Goal: Task Accomplishment & Management: Use online tool/utility

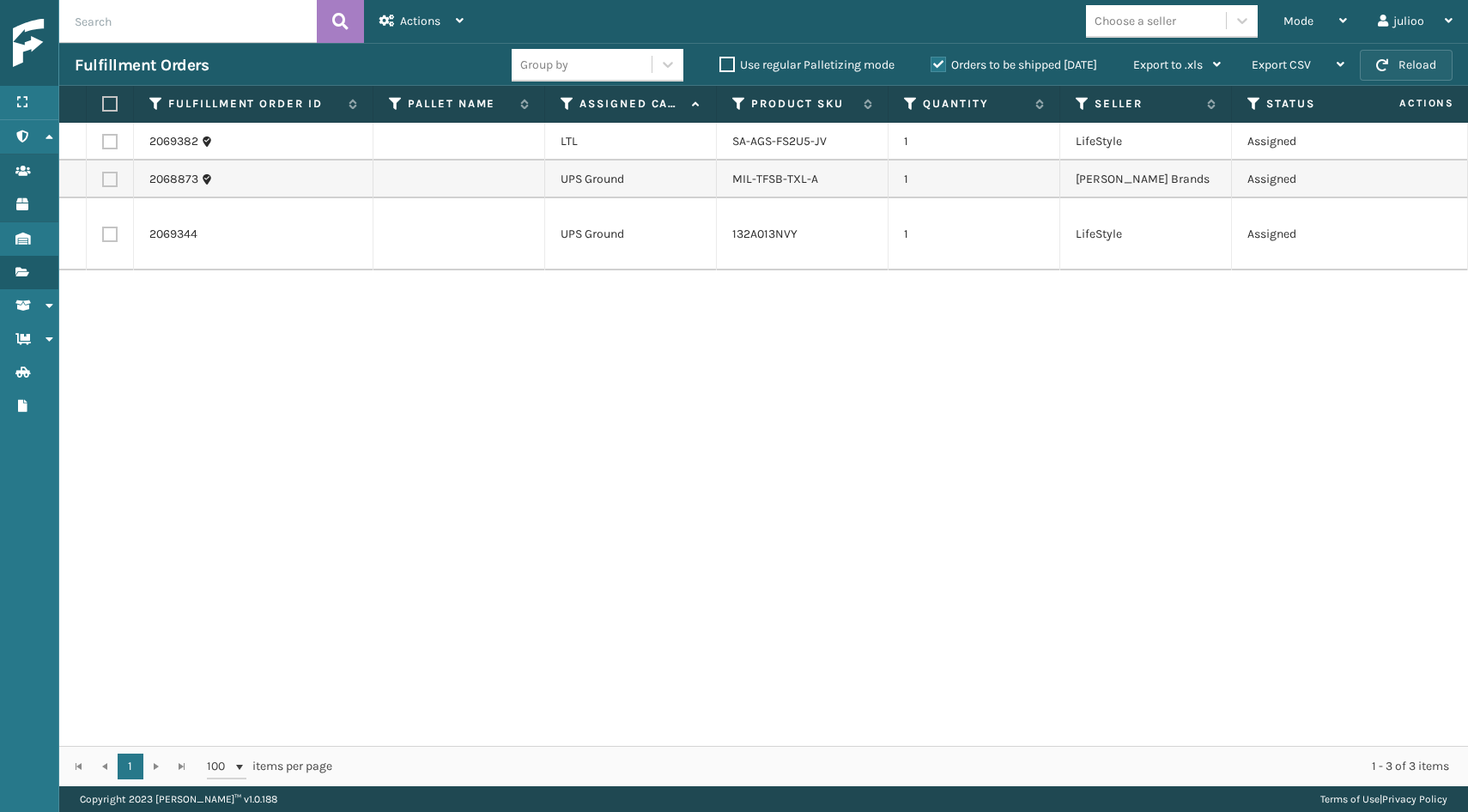
click at [1402, 66] on button "Reload" at bounding box center [1405, 65] width 92 height 30
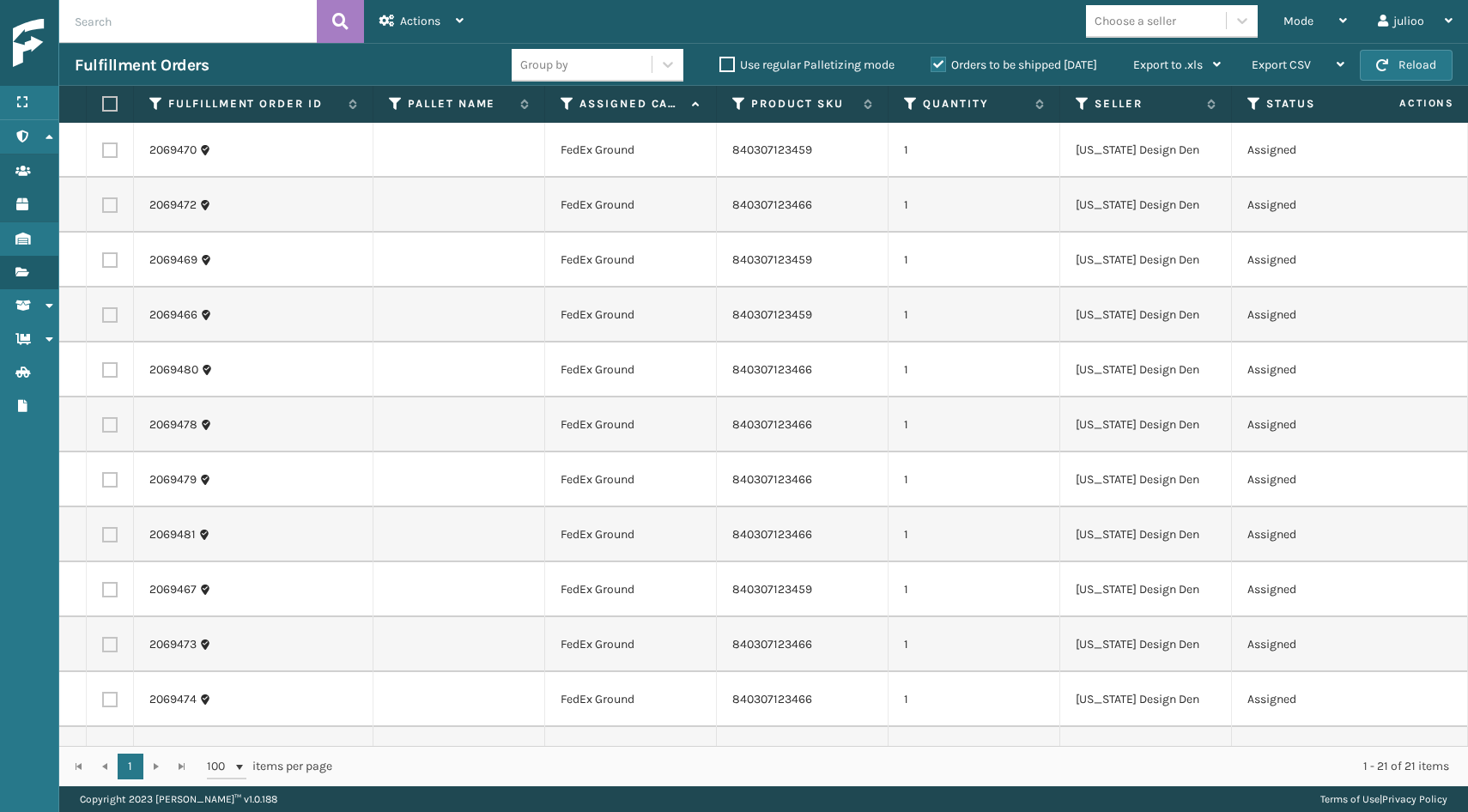
click at [111, 103] on label at bounding box center [107, 103] width 10 height 15
click at [103, 103] on input "checkbox" at bounding box center [102, 104] width 1 height 11
checkbox input "true"
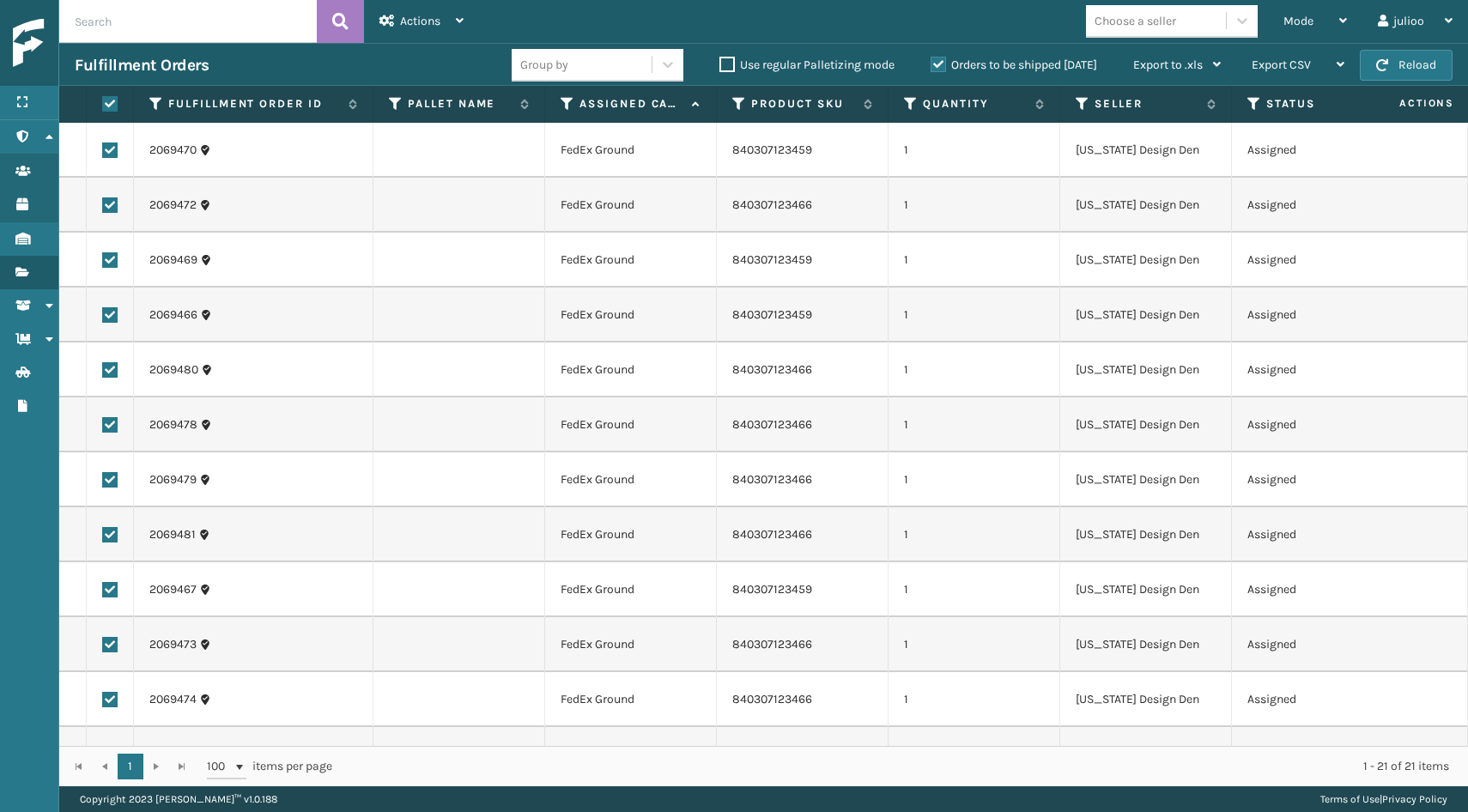
checkbox input "true"
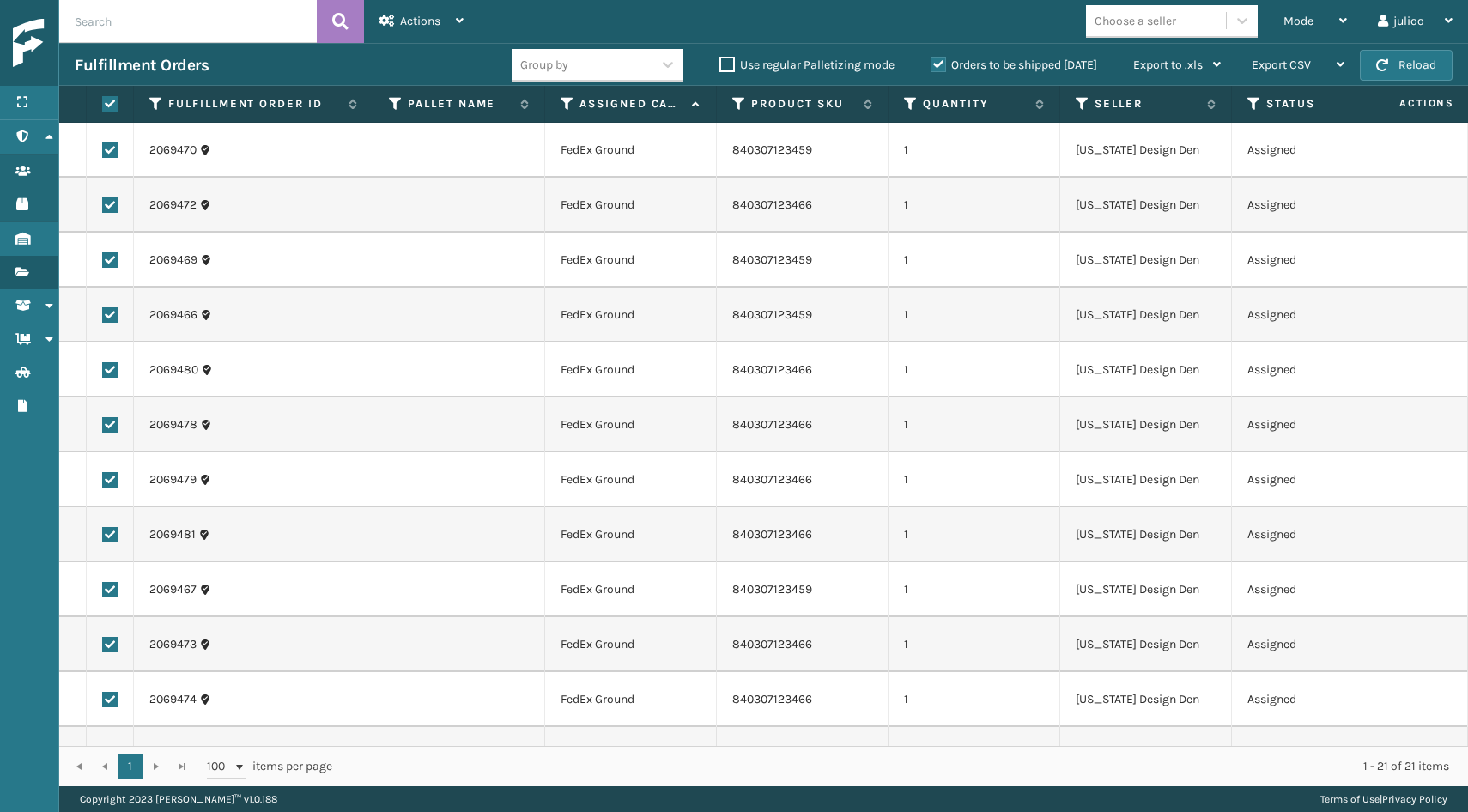
checkbox input "true"
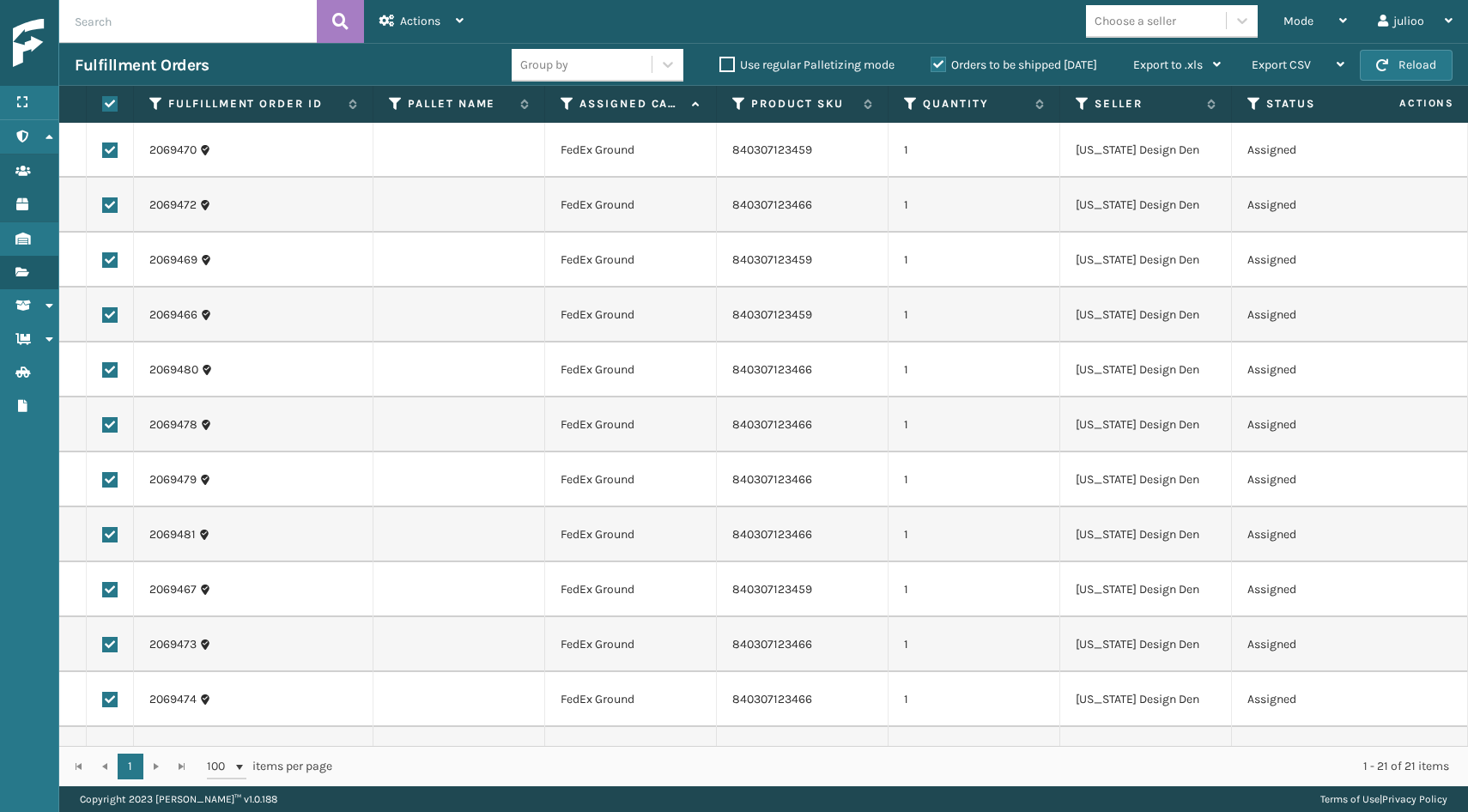
checkbox input "true"
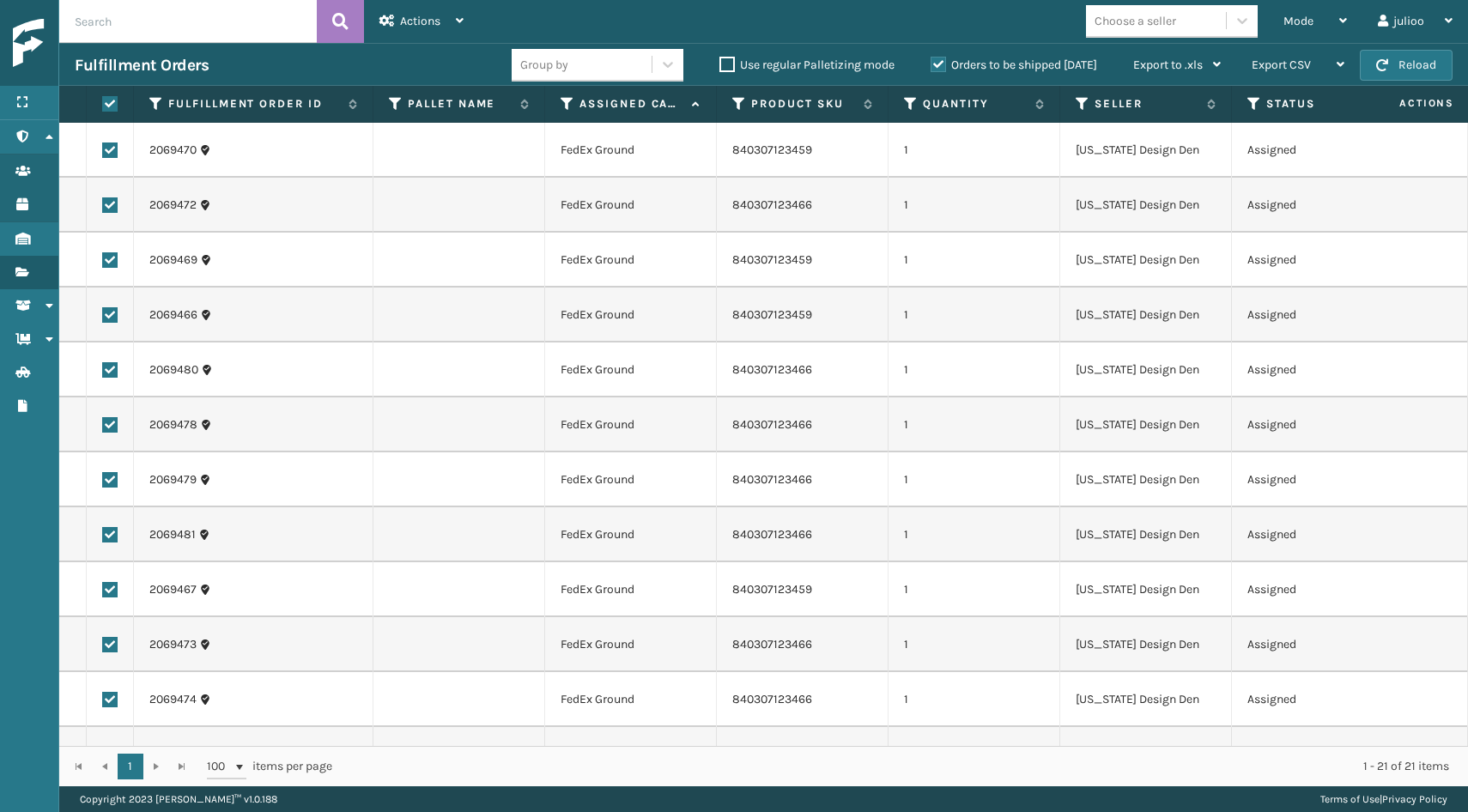
checkbox input "true"
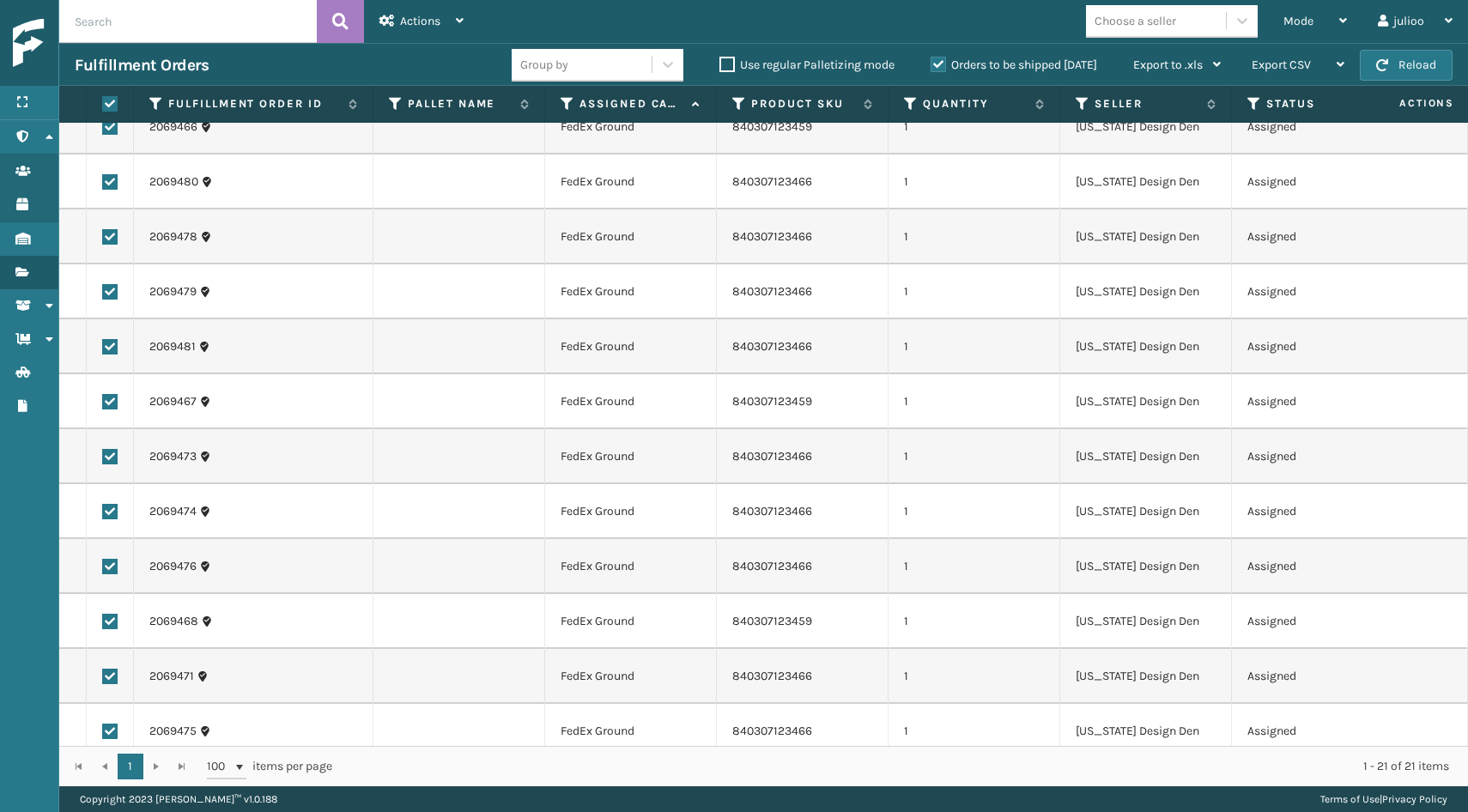
scroll to position [187, 0]
checkbox input "false"
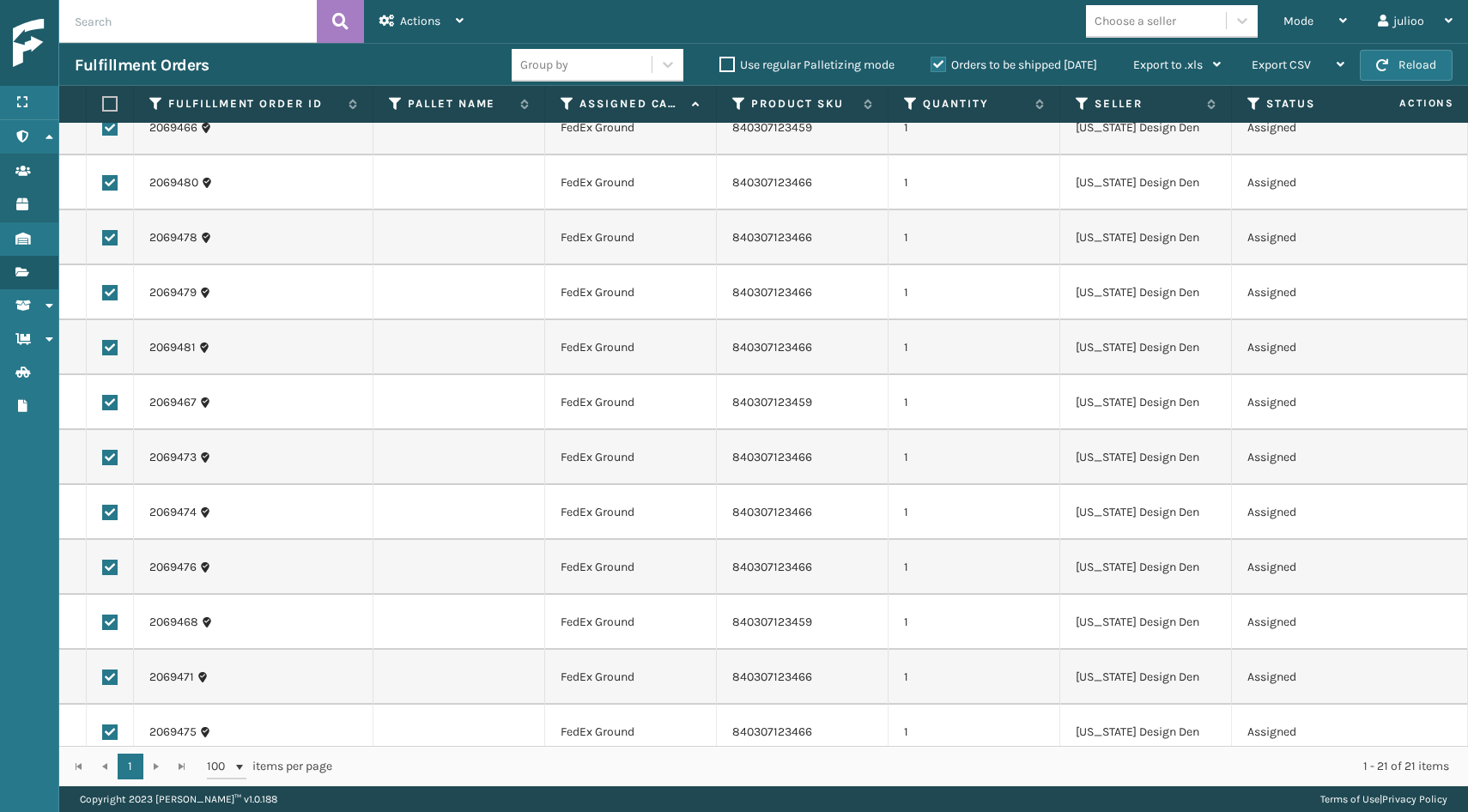
checkbox input "false"
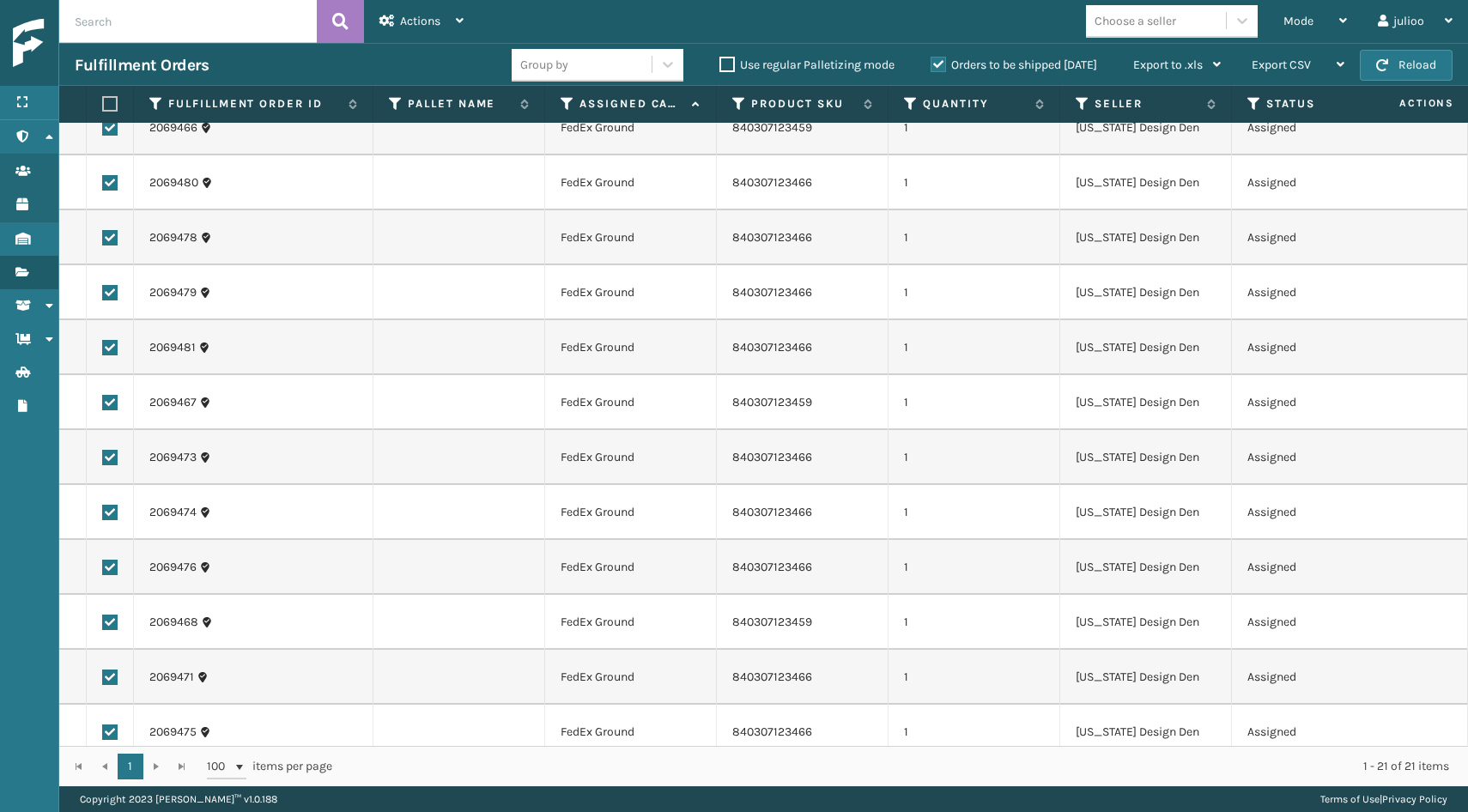
checkbox input "false"
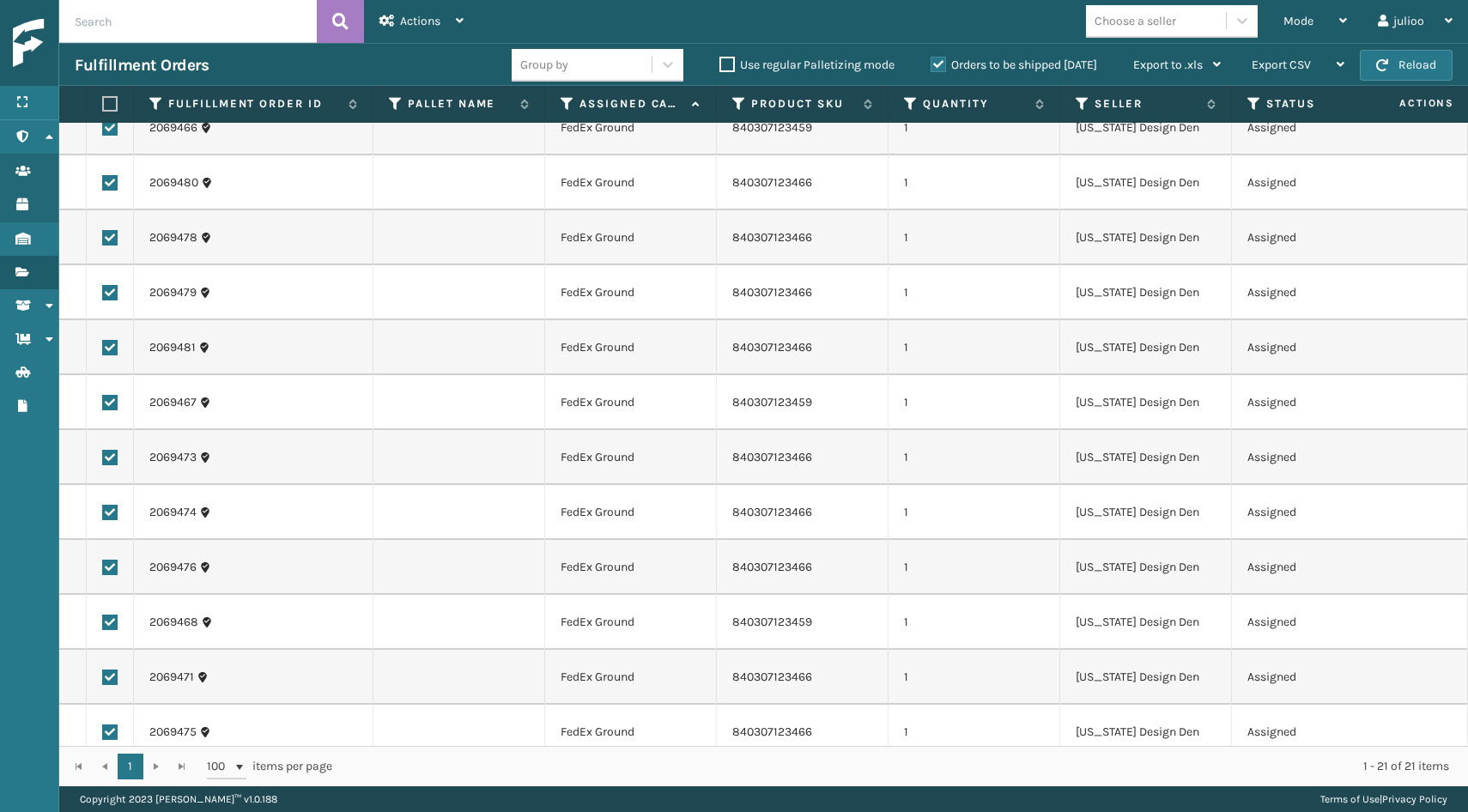
checkbox input "false"
click at [452, 25] on div "Actions" at bounding box center [421, 22] width 84 height 43
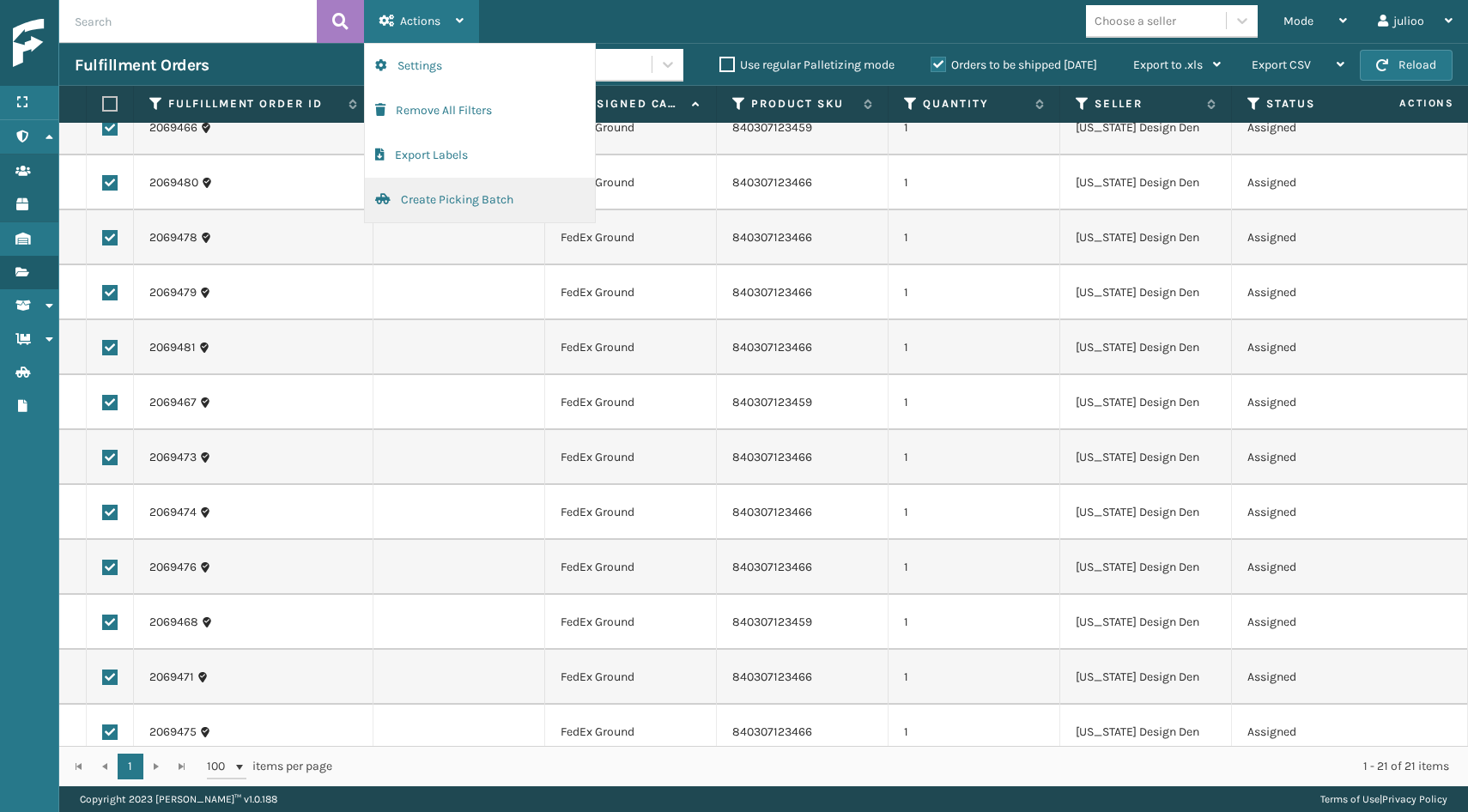
click at [419, 199] on button "Create Picking Batch" at bounding box center [479, 200] width 230 height 45
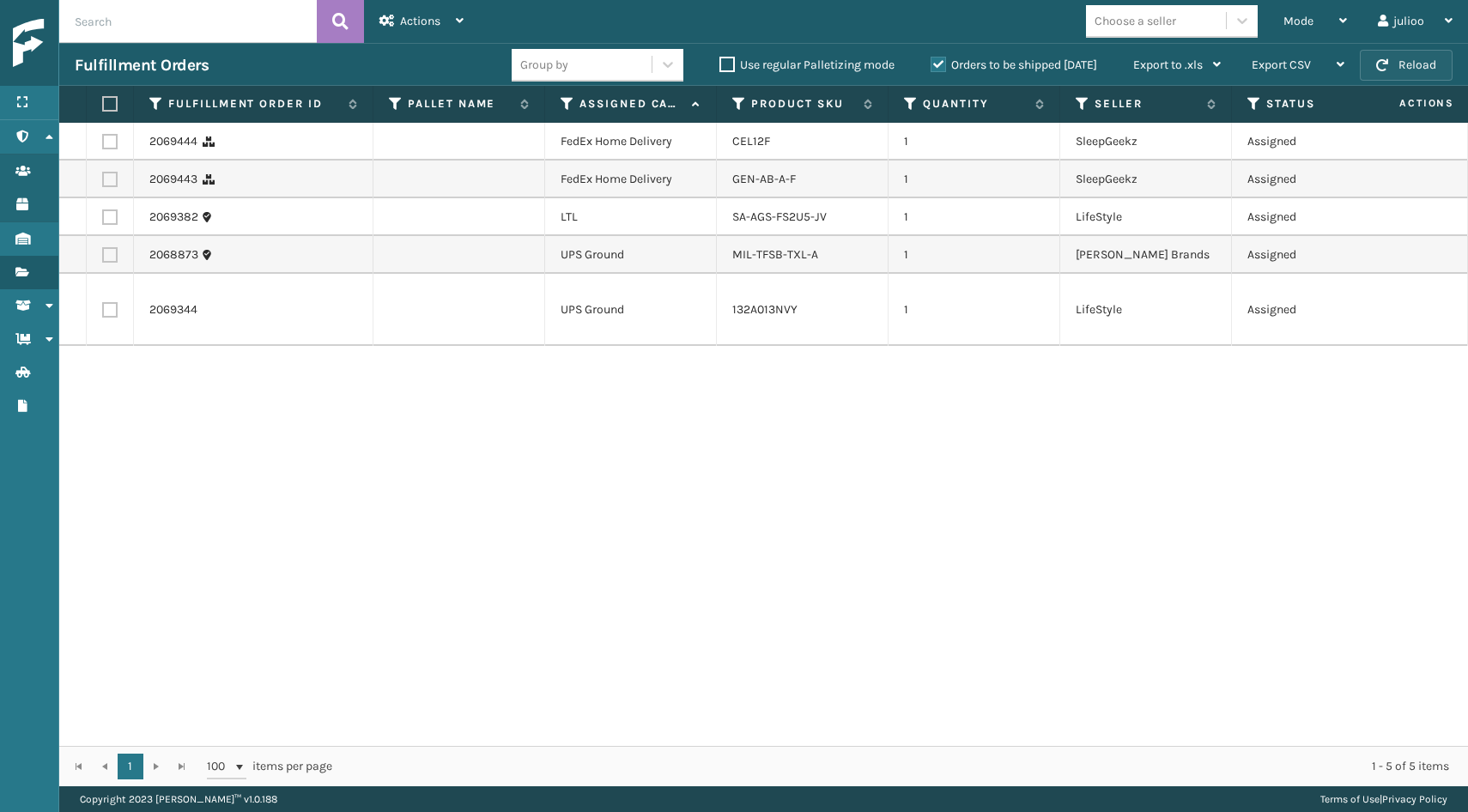
click at [1389, 64] on button "Reload" at bounding box center [1405, 65] width 92 height 30
click at [112, 189] on td at bounding box center [110, 179] width 47 height 38
click at [112, 181] on label at bounding box center [109, 179] width 15 height 15
click at [103, 181] on input "checkbox" at bounding box center [102, 177] width 1 height 11
checkbox input "true"
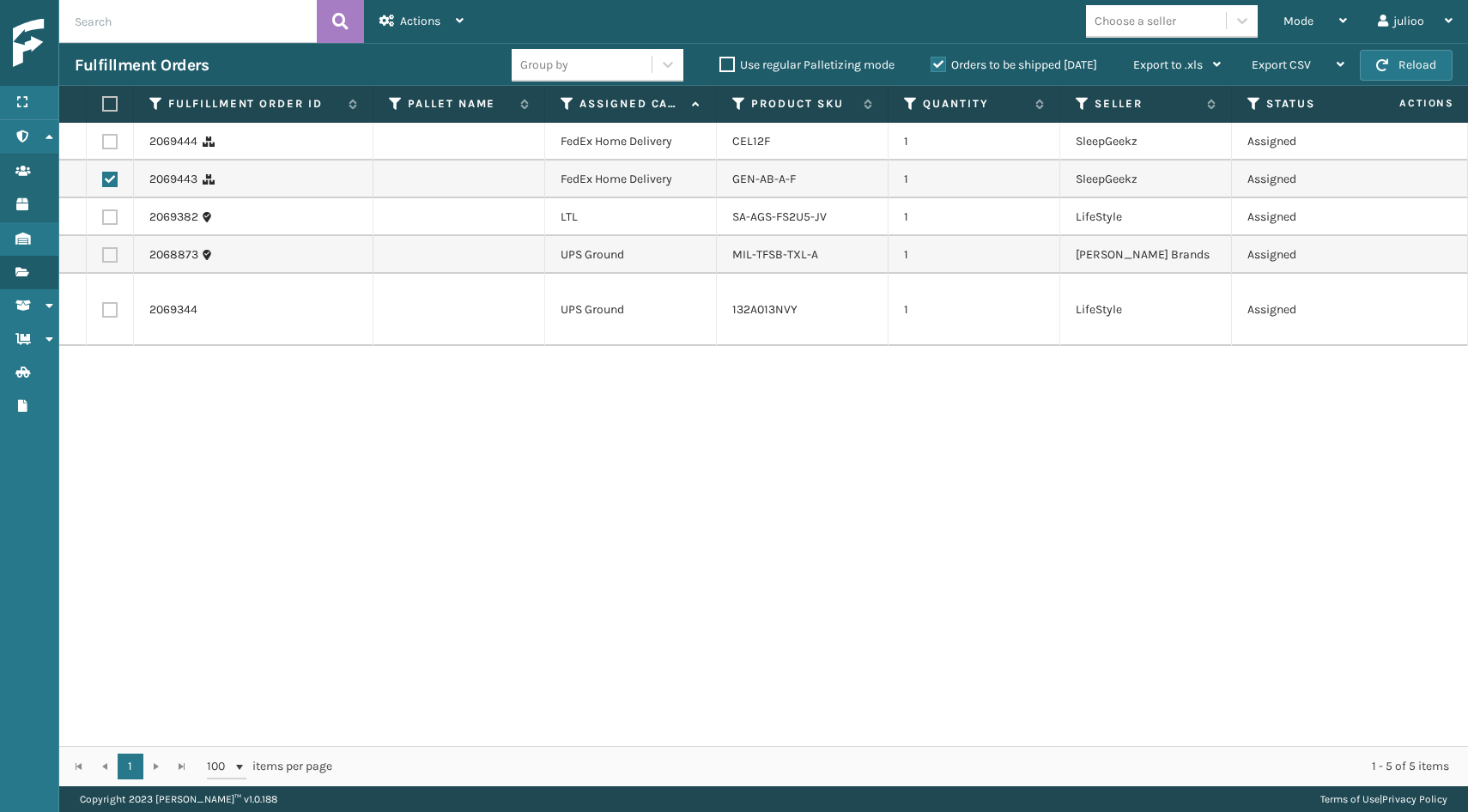
click at [111, 137] on label at bounding box center [109, 141] width 15 height 15
click at [103, 137] on input "checkbox" at bounding box center [102, 139] width 1 height 11
checkbox input "true"
click at [445, 17] on div "Actions" at bounding box center [421, 22] width 84 height 43
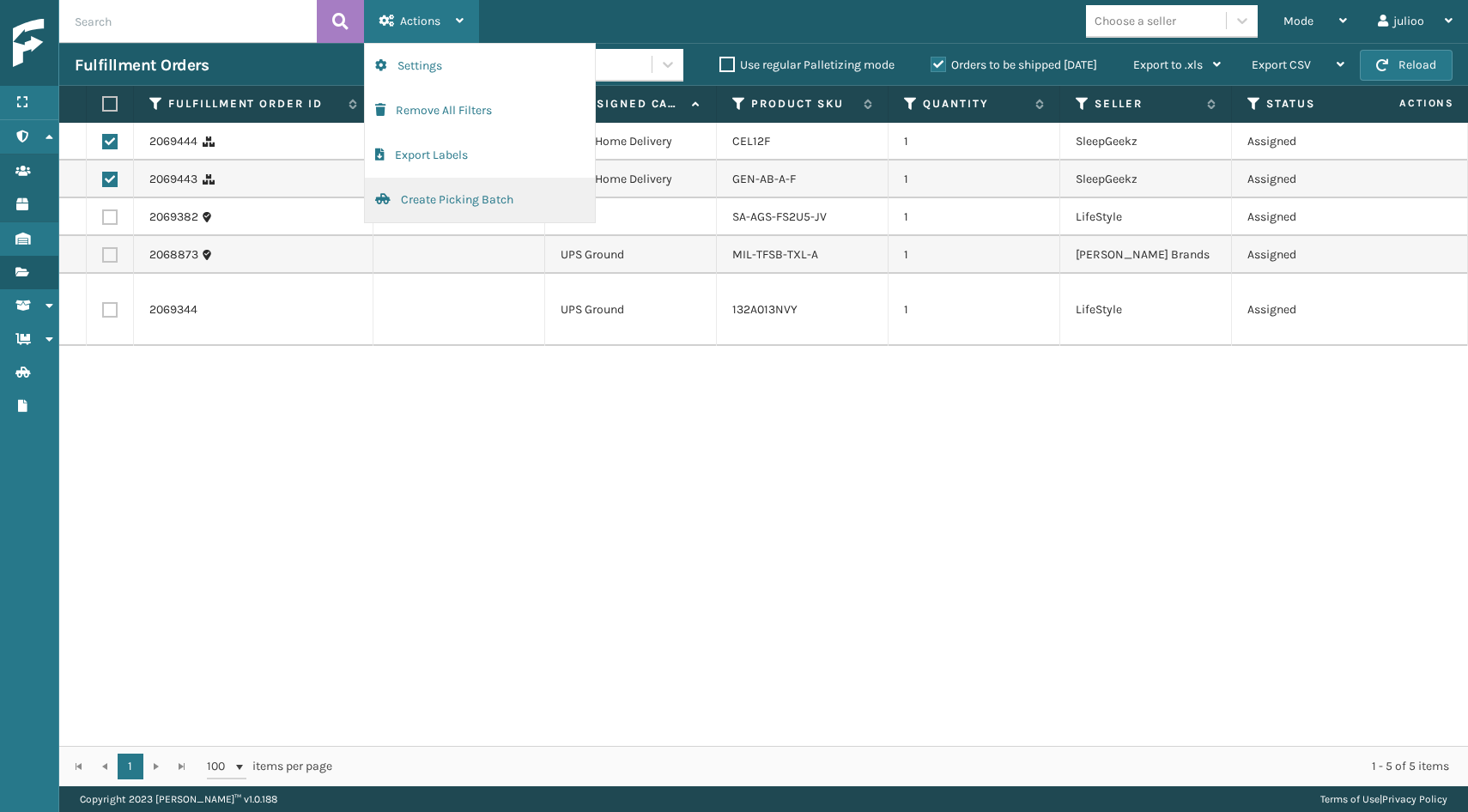
click at [408, 200] on button "Create Picking Batch" at bounding box center [479, 200] width 230 height 45
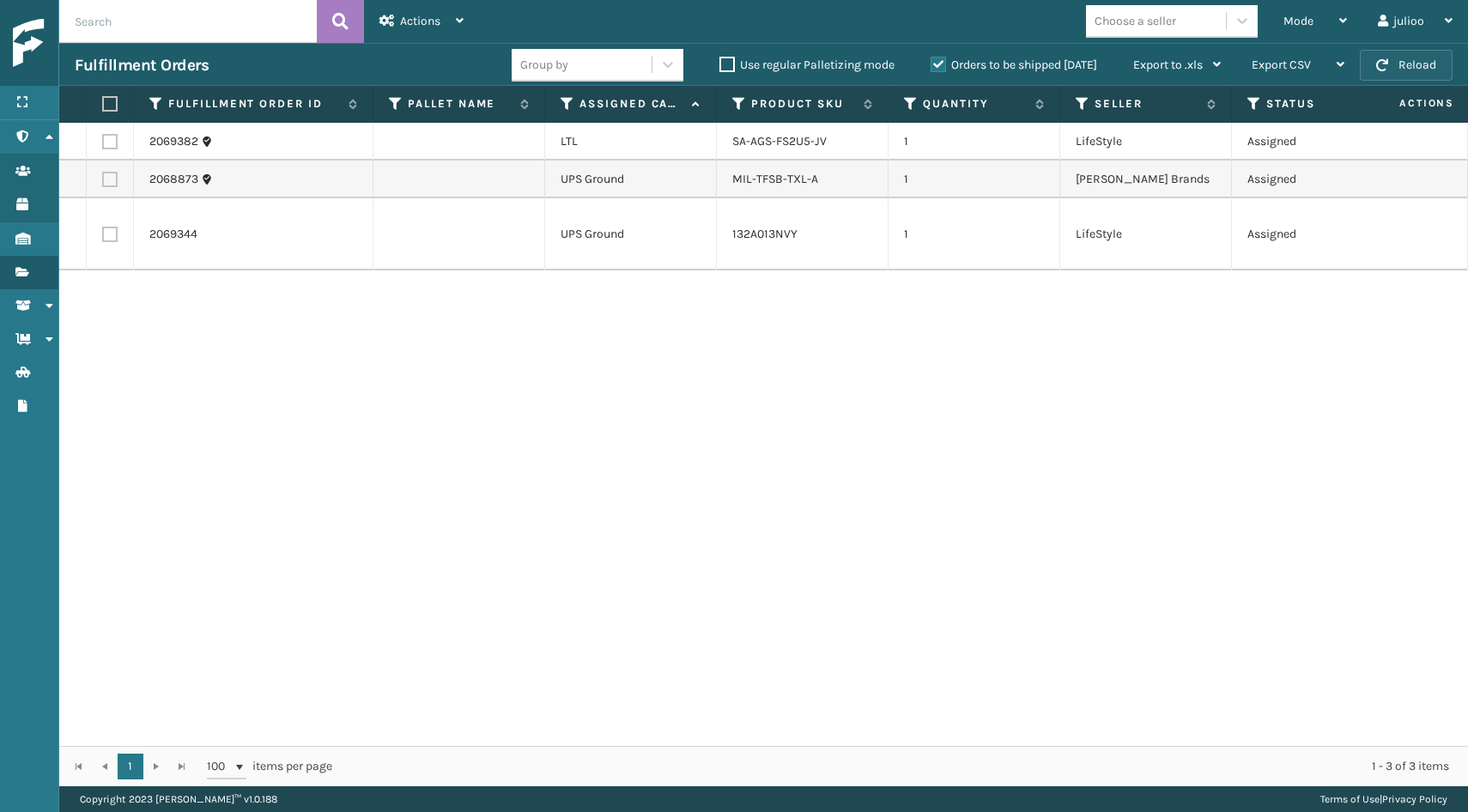
click at [1400, 68] on button "Reload" at bounding box center [1405, 65] width 92 height 30
click at [1400, 66] on button "Reload" at bounding box center [1405, 65] width 92 height 30
click at [118, 229] on td at bounding box center [110, 234] width 47 height 72
click at [110, 229] on label at bounding box center [109, 234] width 15 height 15
click at [103, 229] on input "checkbox" at bounding box center [102, 232] width 1 height 11
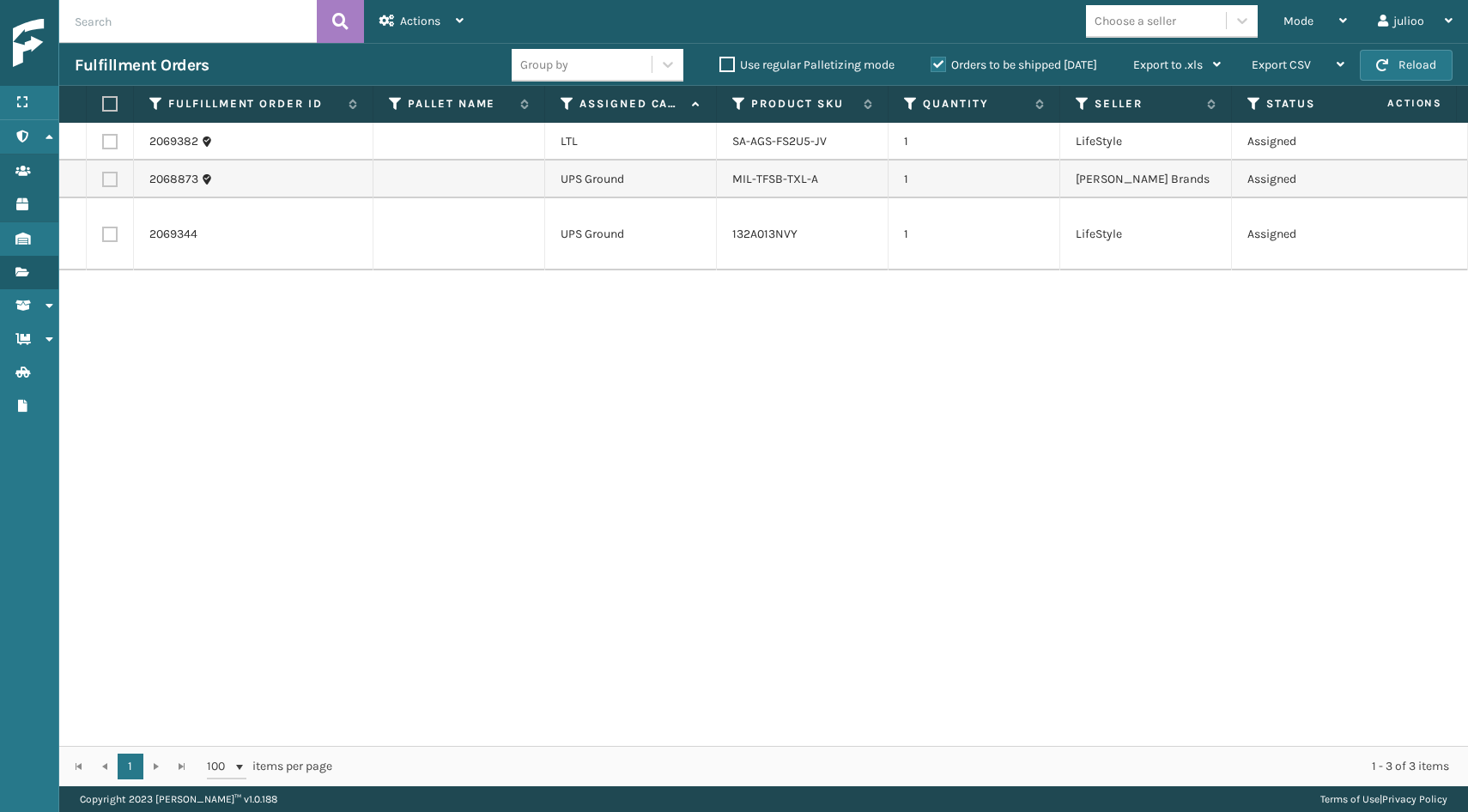
checkbox input "true"
click at [110, 180] on label at bounding box center [109, 179] width 15 height 15
click at [103, 180] on input "checkbox" at bounding box center [102, 177] width 1 height 11
checkbox input "true"
click at [424, 11] on div "Actions" at bounding box center [421, 22] width 84 height 43
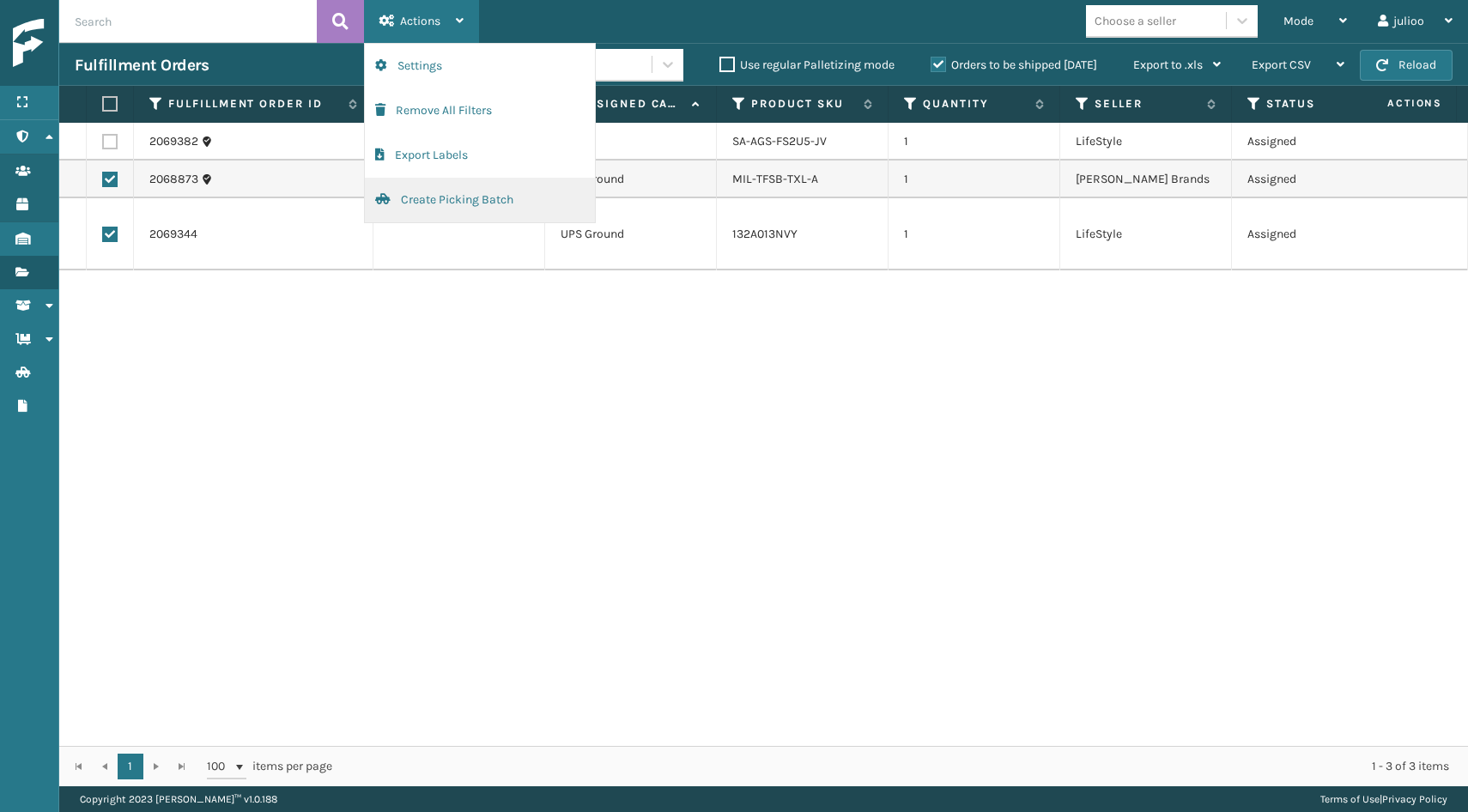
click at [444, 205] on button "Create Picking Batch" at bounding box center [479, 200] width 230 height 45
